Goal: Transaction & Acquisition: Purchase product/service

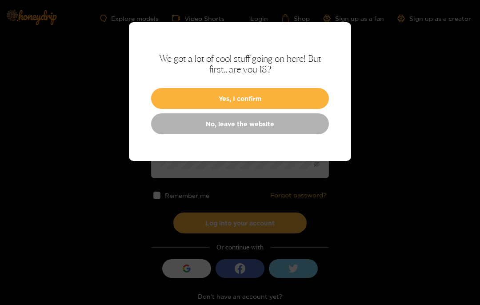
click at [266, 98] on button "Yes, I confirm" at bounding box center [240, 98] width 178 height 21
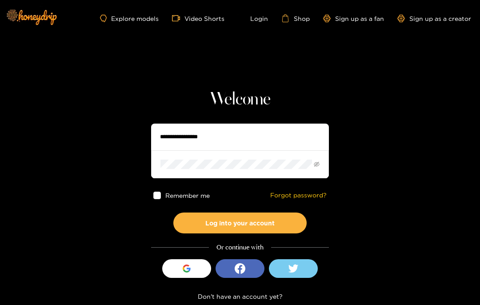
click at [222, 139] on input "text" at bounding box center [240, 136] width 178 height 27
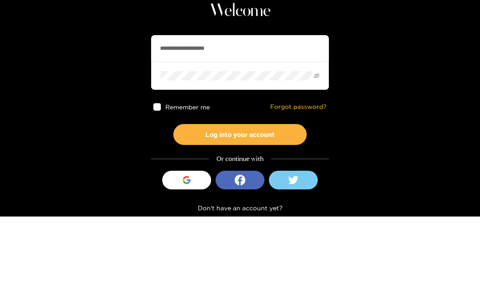
type input "**********"
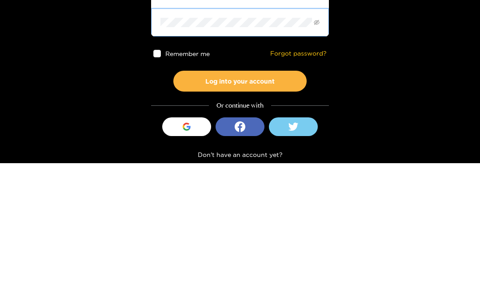
click at [287, 212] on button "Log into your account" at bounding box center [239, 222] width 133 height 21
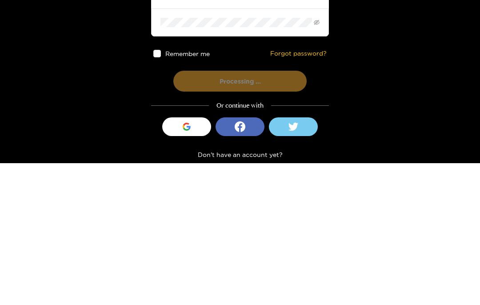
scroll to position [11, 0]
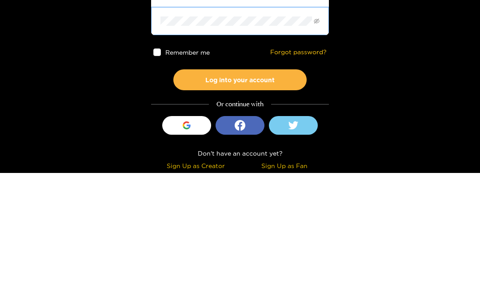
click at [276, 201] on button "Log into your account" at bounding box center [239, 211] width 133 height 21
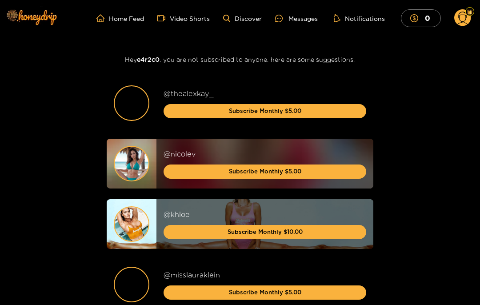
click at [467, 25] on icon at bounding box center [462, 18] width 17 height 18
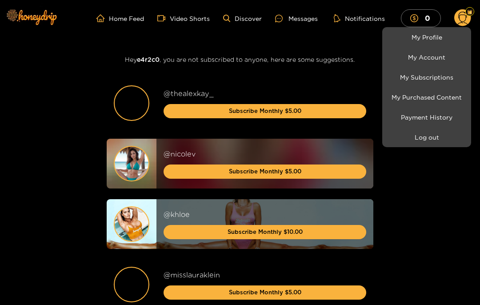
click at [440, 97] on link "My Purchased Content" at bounding box center [426, 97] width 84 height 16
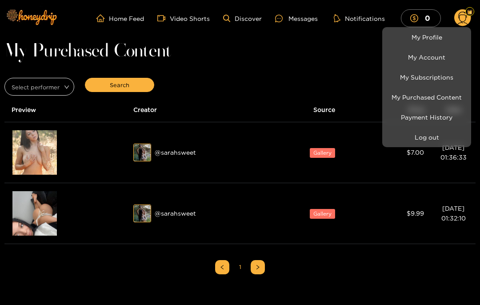
click at [53, 155] on div at bounding box center [240, 152] width 480 height 305
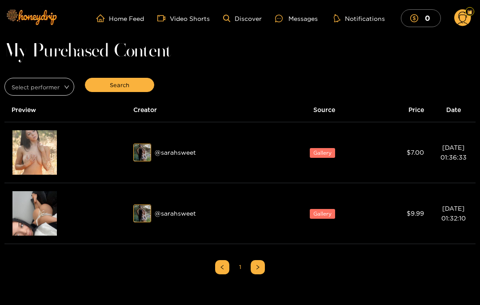
click at [325, 151] on span "Gallery" at bounding box center [321, 153] width 25 height 10
click at [327, 154] on span "Gallery" at bounding box center [321, 153] width 25 height 10
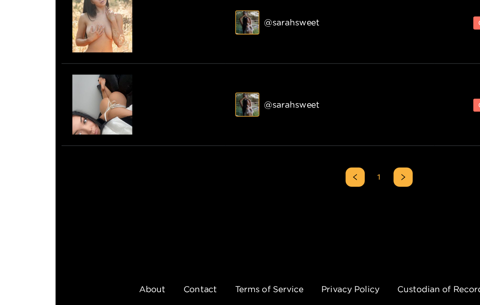
scroll to position [80, 0]
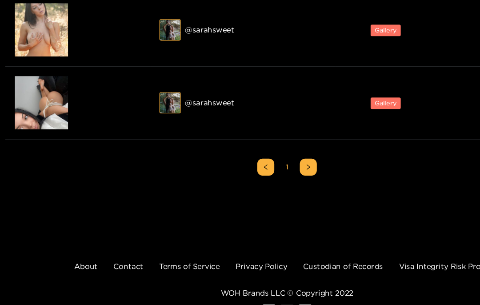
click at [190, 124] on div "@ sarahsweet" at bounding box center [203, 133] width 140 height 18
click at [180, 124] on div "@ sarahsweet" at bounding box center [203, 133] width 140 height 18
click at [186, 63] on div "@ sarahsweet" at bounding box center [203, 72] width 140 height 18
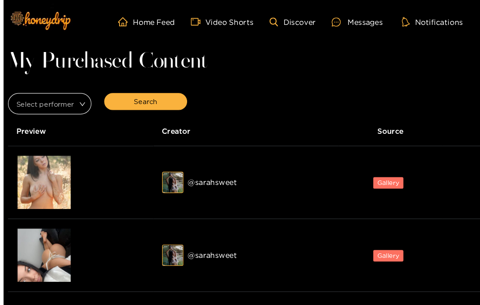
scroll to position [0, 0]
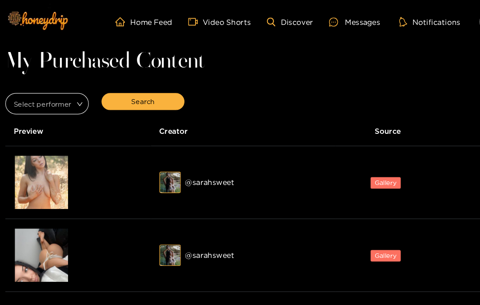
click at [188, 155] on div "@ sarahsweet" at bounding box center [203, 152] width 140 height 18
click at [186, 149] on div "@ sarahsweet" at bounding box center [203, 152] width 140 height 18
click at [177, 156] on div "@ sarahsweet" at bounding box center [203, 152] width 140 height 18
click at [63, 83] on input "search" at bounding box center [36, 84] width 53 height 13
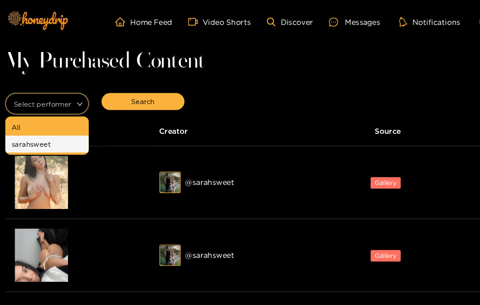
click at [44, 126] on div "sarahsweet" at bounding box center [39, 120] width 70 height 14
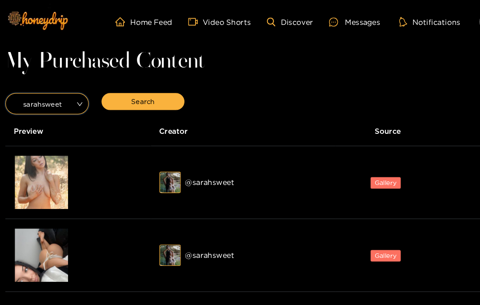
click at [254, 18] on link "Discover" at bounding box center [242, 19] width 39 height 8
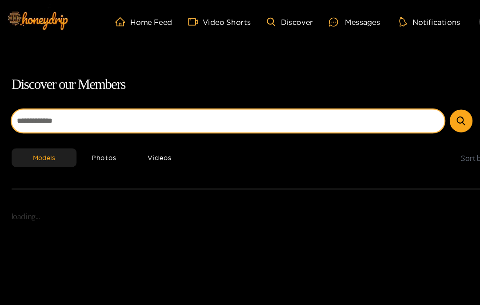
click at [138, 99] on input at bounding box center [190, 100] width 361 height 19
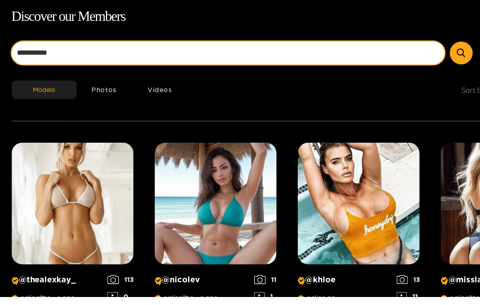
type input "**********"
click at [385, 91] on button "submit" at bounding box center [385, 100] width 19 height 19
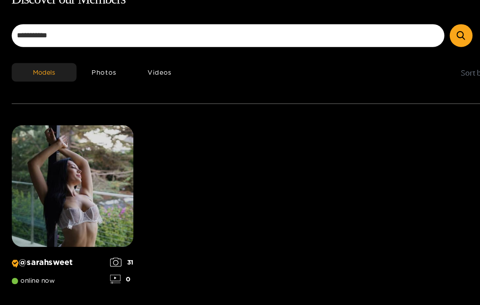
scroll to position [54, 0]
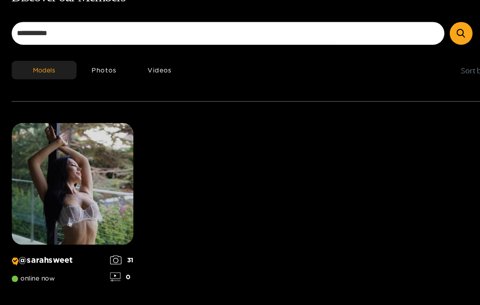
click at [88, 174] on img at bounding box center [61, 173] width 102 height 102
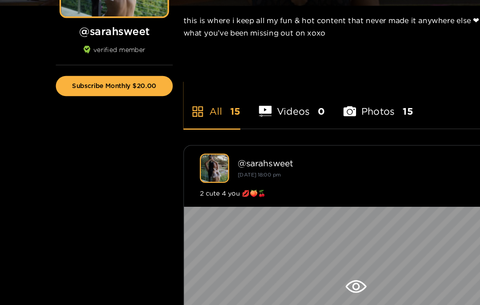
scroll to position [155, 0]
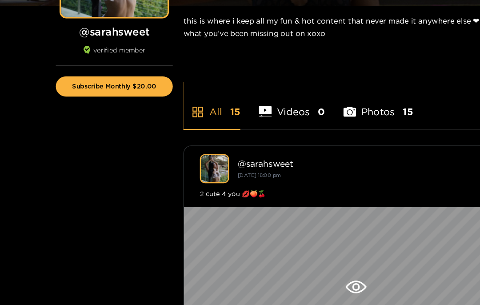
click at [116, 70] on button "Subscribe Monthly $20.00" at bounding box center [96, 72] width 98 height 17
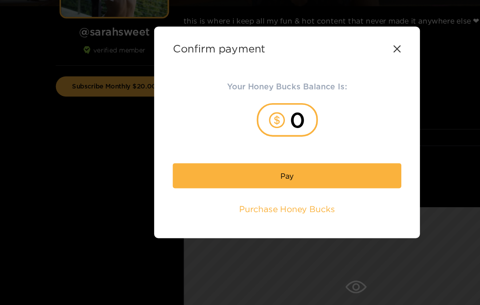
click at [326, 54] on div "Confirm payment Your Honey Bucks Balance Is: 0 Pay Purchase Honey Bucks" at bounding box center [240, 110] width 222 height 177
click at [328, 44] on div "Confirm payment" at bounding box center [239, 41] width 191 height 10
click at [330, 40] on icon at bounding box center [331, 40] width 7 height 7
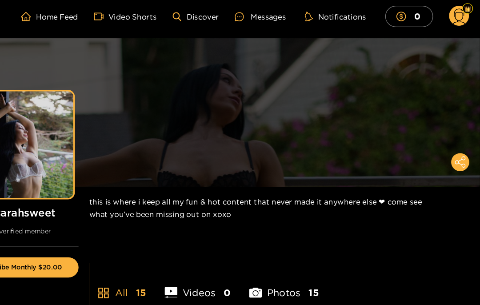
scroll to position [0, 0]
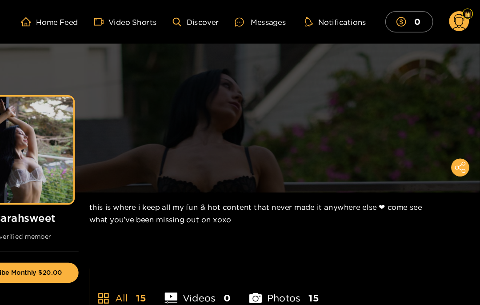
click at [457, 19] on icon at bounding box center [462, 20] width 10 height 16
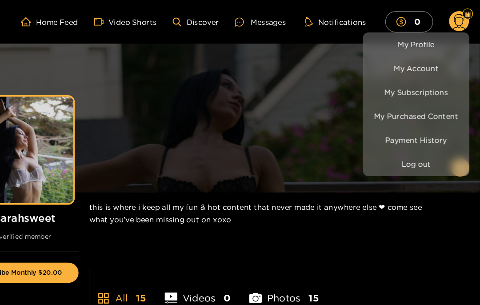
click at [384, 59] on link "My Account" at bounding box center [426, 57] width 84 height 16
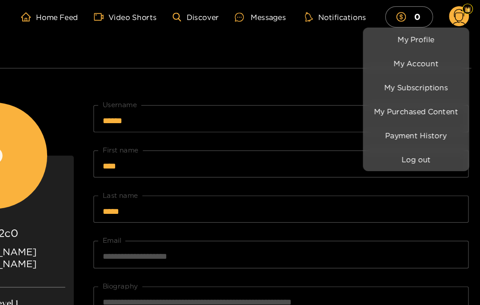
scroll to position [4, 0]
click at [384, 73] on link "My Subscriptions" at bounding box center [426, 73] width 84 height 16
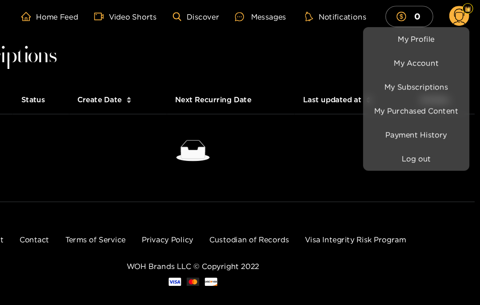
click at [384, 113] on link "Payment History" at bounding box center [426, 117] width 84 height 16
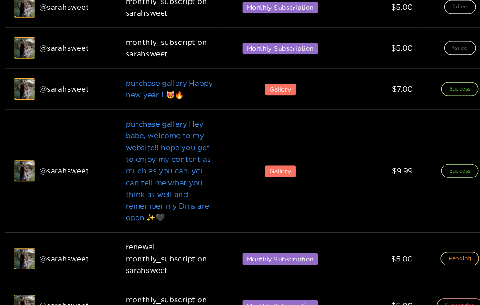
scroll to position [192, 0]
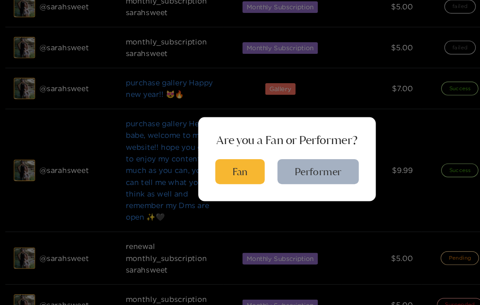
click at [202, 160] on div at bounding box center [240, 152] width 480 height 305
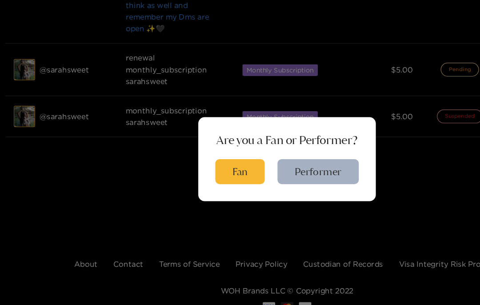
scroll to position [350, 0]
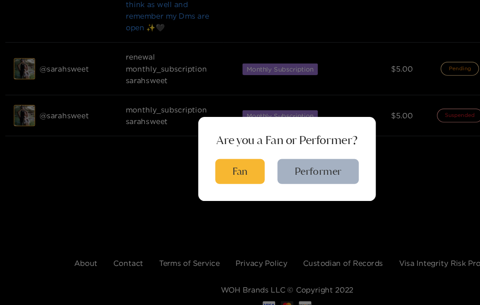
click at [202, 163] on button "Fan" at bounding box center [200, 162] width 41 height 21
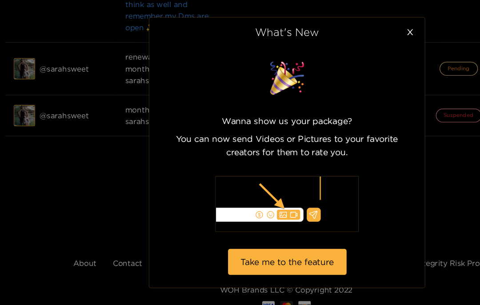
click at [343, 34] on span "Close" at bounding box center [342, 46] width 25 height 25
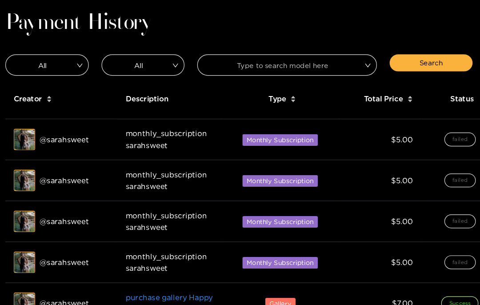
scroll to position [0, 0]
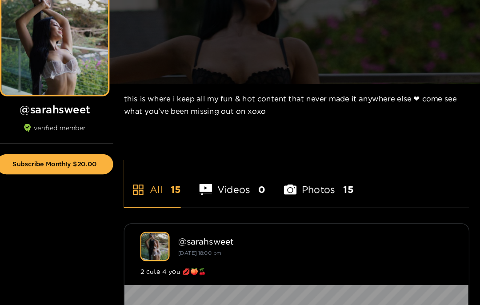
scroll to position [71, 0]
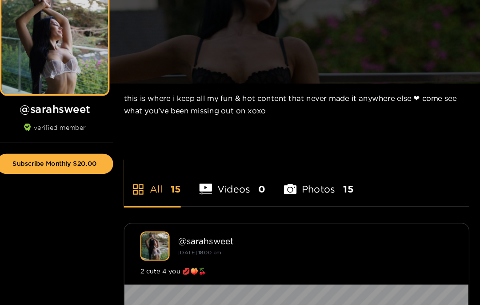
click at [79, 148] on button "Subscribe Monthly $20.00" at bounding box center [96, 156] width 98 height 17
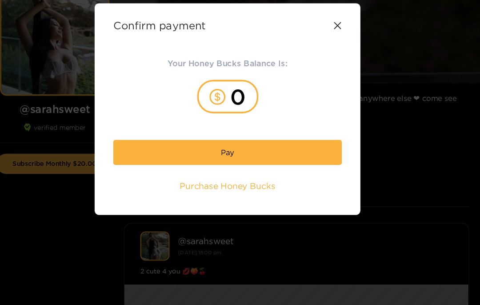
click at [328, 37] on icon at bounding box center [331, 40] width 7 height 7
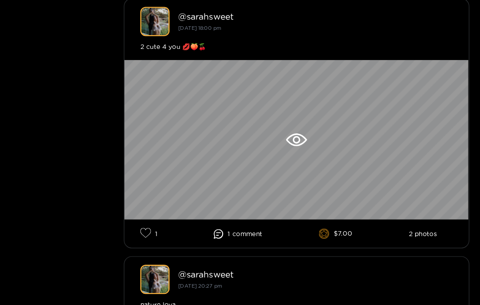
scroll to position [269, 0]
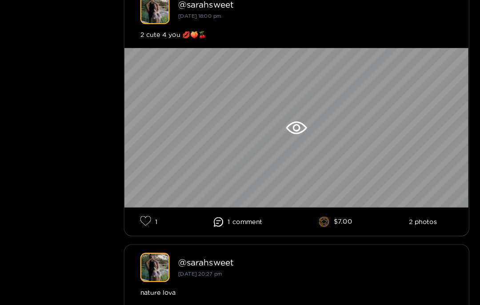
click at [301, 128] on div at bounding box center [298, 125] width 288 height 133
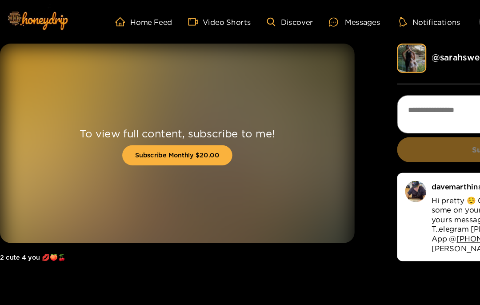
click at [168, 128] on button "Subscribe Monthly $20.00" at bounding box center [148, 129] width 92 height 17
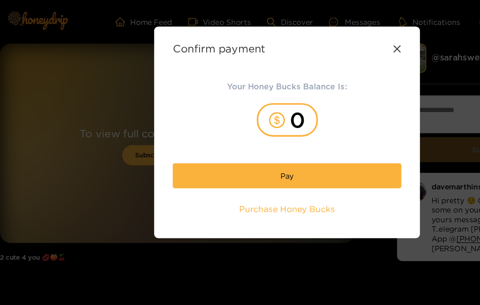
click at [267, 175] on span "Purchase Honey Bucks" at bounding box center [240, 175] width 80 height 10
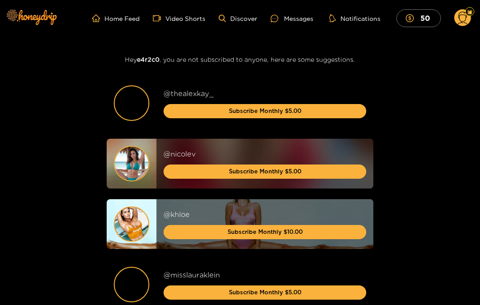
click at [243, 21] on link "Discover" at bounding box center [237, 19] width 39 height 8
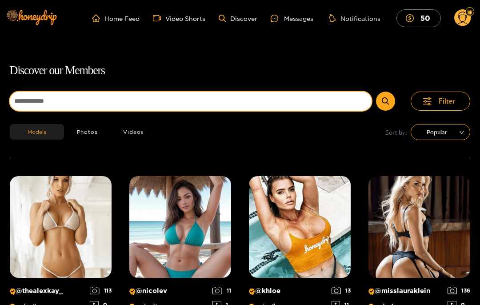
click at [63, 110] on input at bounding box center [190, 100] width 361 height 19
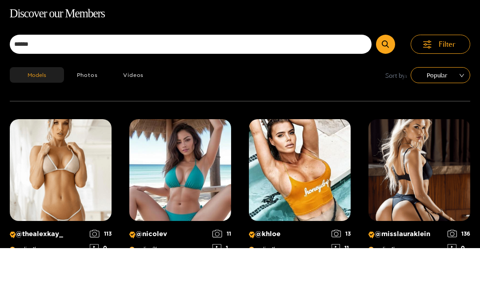
click at [128, 124] on button "Videos" at bounding box center [133, 132] width 46 height 16
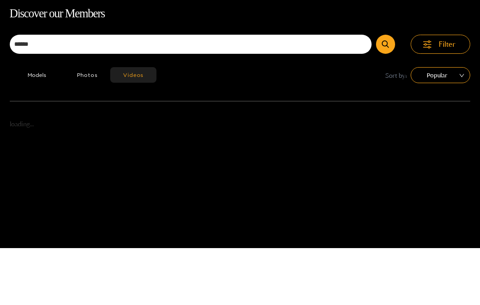
scroll to position [57, 0]
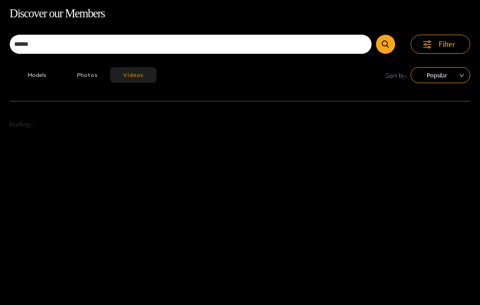
click at [111, 178] on div "Discover our Members ***** Filter Models Photos Videos Sort by: Popular loading…" at bounding box center [240, 156] width 480 height 305
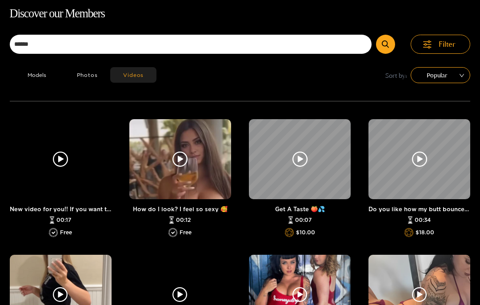
click at [62, 41] on input "*****" at bounding box center [190, 44] width 361 height 19
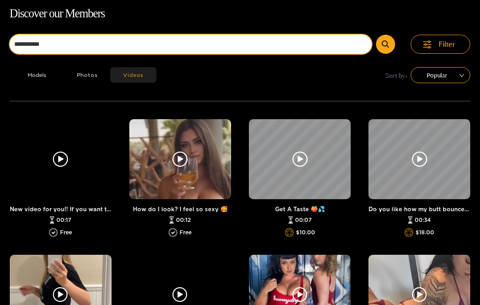
type input "**********"
click at [385, 44] on button "submit" at bounding box center [385, 44] width 19 height 19
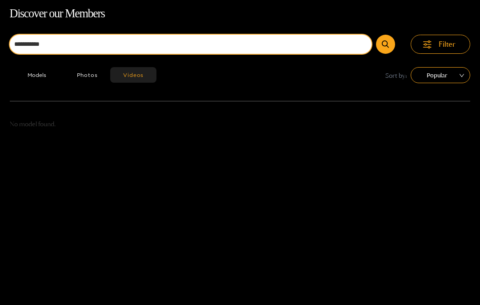
click at [87, 40] on input "**********" at bounding box center [190, 44] width 361 height 19
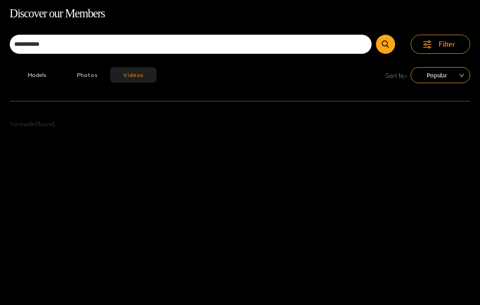
click at [46, 78] on button "Models" at bounding box center [37, 75] width 54 height 16
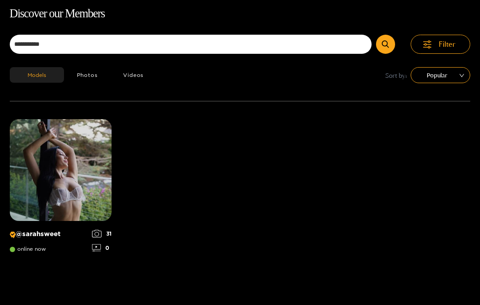
click at [69, 174] on img at bounding box center [61, 170] width 102 height 102
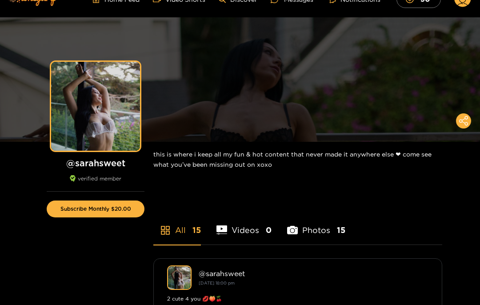
scroll to position [57, 0]
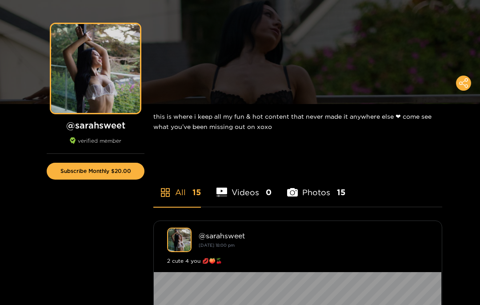
click at [120, 175] on button "Subscribe Monthly $20.00" at bounding box center [96, 171] width 98 height 17
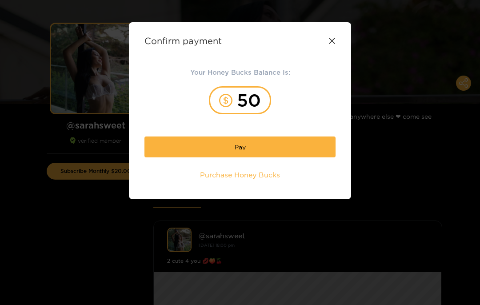
click at [301, 145] on button "Pay" at bounding box center [239, 146] width 191 height 21
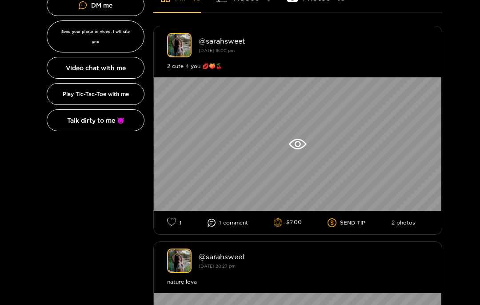
scroll to position [259, 0]
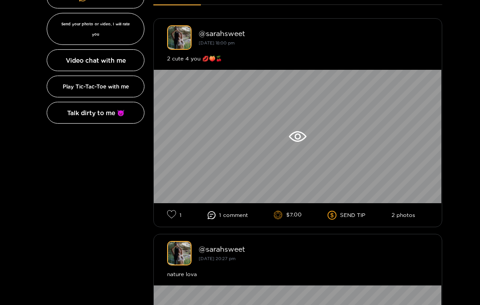
click at [296, 136] on icon at bounding box center [297, 136] width 6 height 6
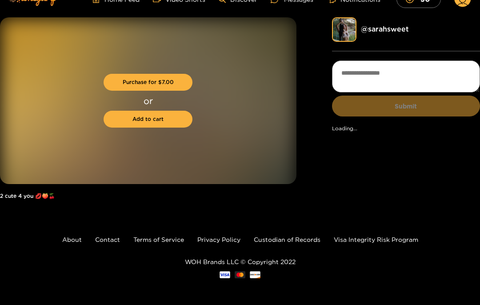
scroll to position [19, 0]
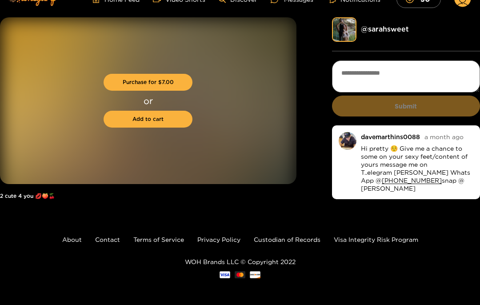
click at [176, 75] on button "Purchase for $ 7.00" at bounding box center [147, 82] width 89 height 17
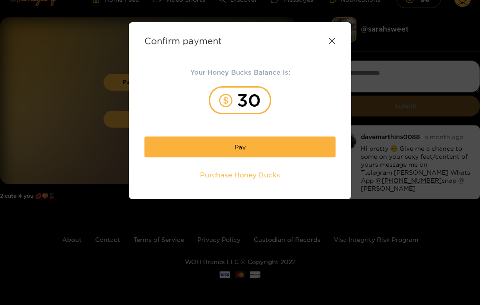
click at [253, 148] on button "Pay" at bounding box center [239, 146] width 191 height 21
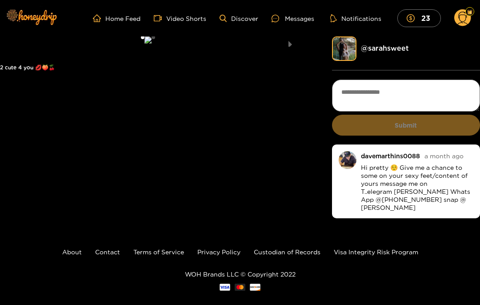
scroll to position [19, 0]
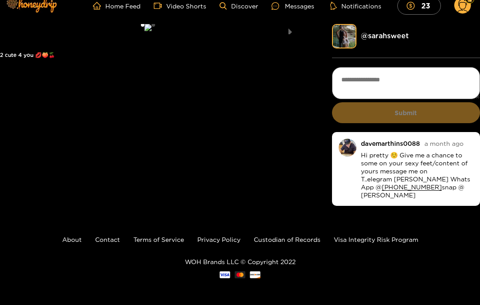
click at [291, 34] on button "next slide / item" at bounding box center [290, 29] width 12 height 10
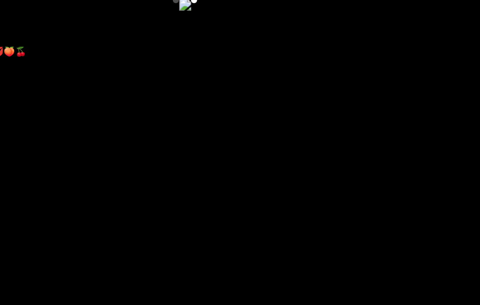
click at [136, 40] on div "Preview" at bounding box center [148, 29] width 24 height 20
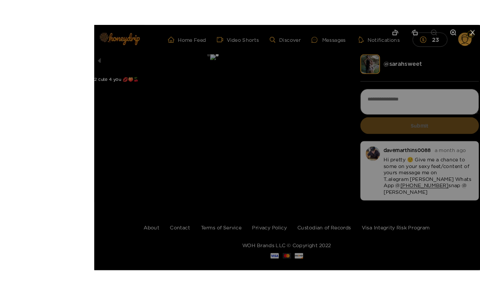
scroll to position [2, 0]
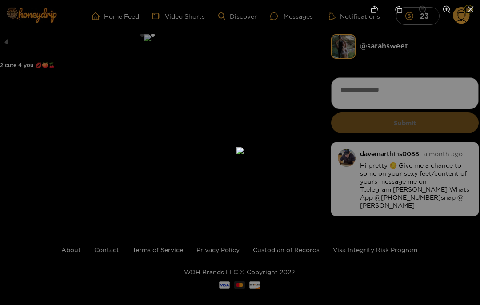
click at [469, 17] on li at bounding box center [470, 10] width 19 height 20
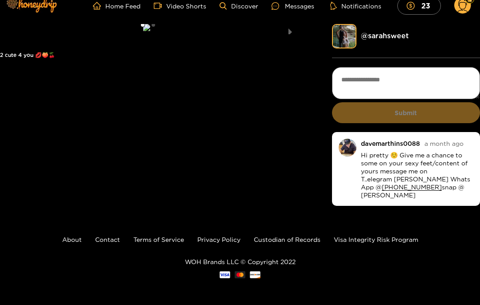
scroll to position [0, 0]
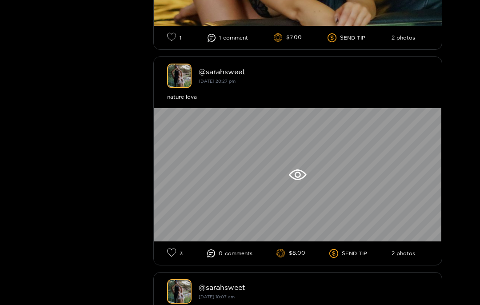
scroll to position [431, 0]
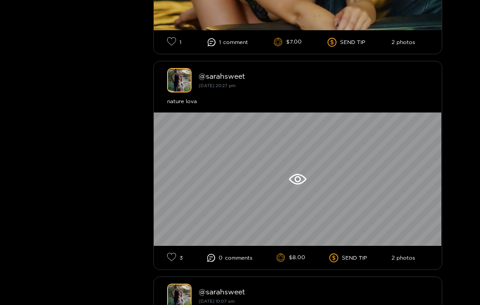
click at [304, 185] on icon at bounding box center [297, 179] width 17 height 11
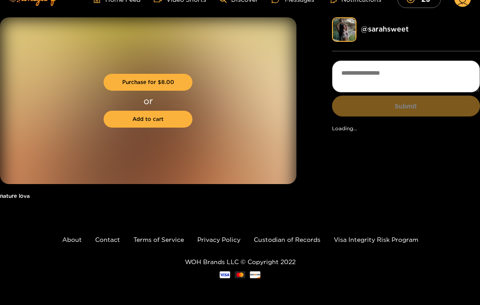
scroll to position [19, 0]
click at [181, 80] on button "Purchase for $ 8.00" at bounding box center [147, 82] width 89 height 17
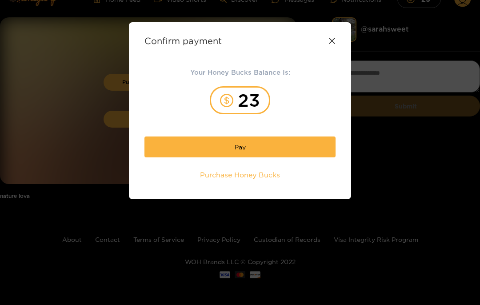
click at [249, 150] on button "Pay" at bounding box center [239, 146] width 191 height 21
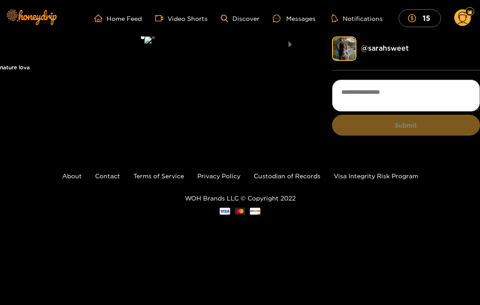
scroll to position [19, 0]
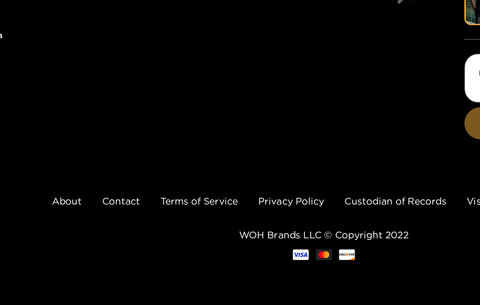
click at [136, 52] on div "Preview" at bounding box center [148, 42] width 24 height 20
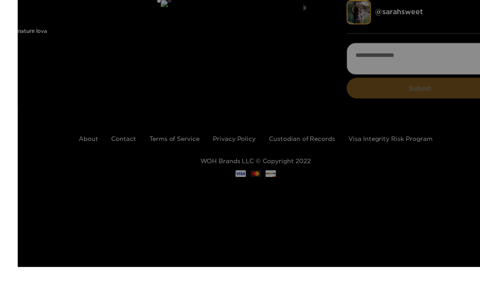
scroll to position [30, 0]
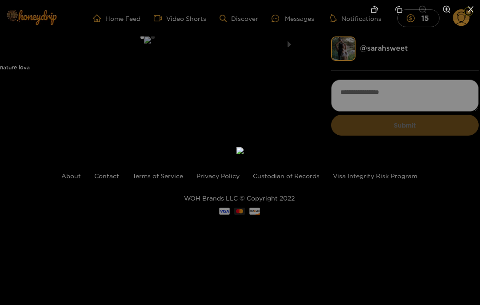
click at [420, 177] on div at bounding box center [240, 152] width 480 height 305
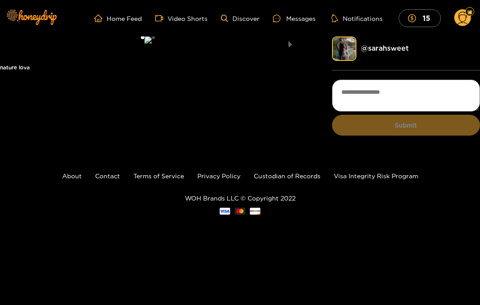
click at [294, 47] on button "next slide / item" at bounding box center [290, 41] width 12 height 10
click at [151, 47] on div "Preview" at bounding box center [147, 41] width 7 height 10
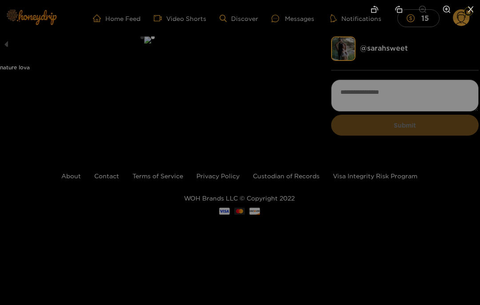
scroll to position [25, 0]
